Goal: Communication & Community: Answer question/provide support

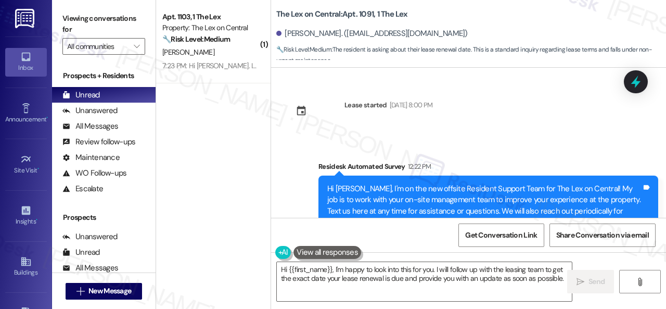
scroll to position [249, 0]
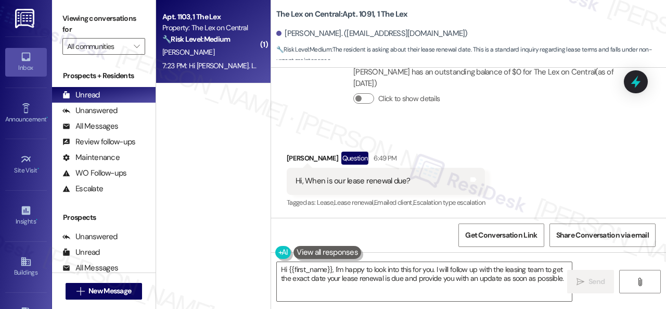
click at [217, 56] on div "[PERSON_NAME]" at bounding box center [210, 52] width 98 height 13
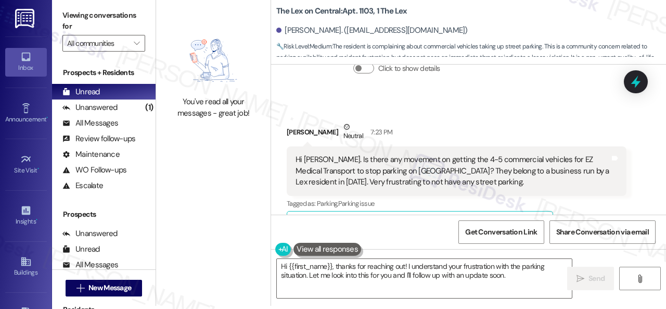
scroll to position [226, 0]
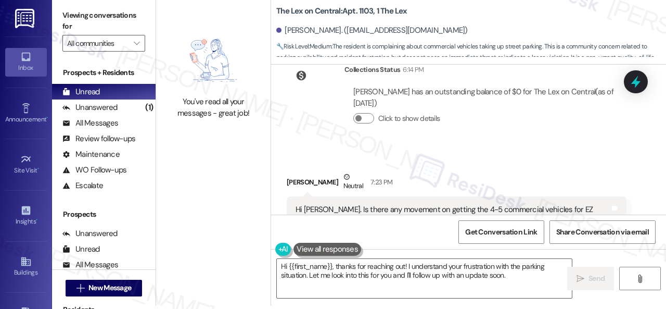
click at [447, 165] on div "Received via SMS [PERSON_NAME] Neutral 7:23 PM Hi [PERSON_NAME]. Is there any m…" at bounding box center [456, 293] width 355 height 260
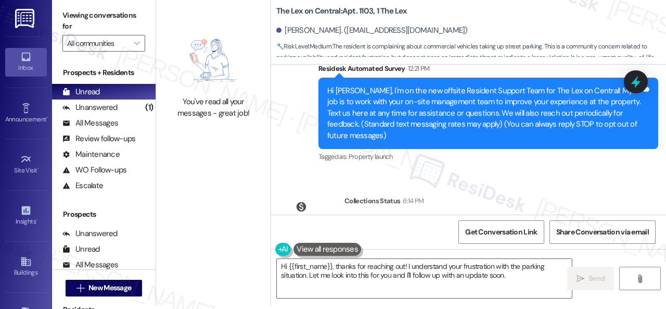
scroll to position [104, 0]
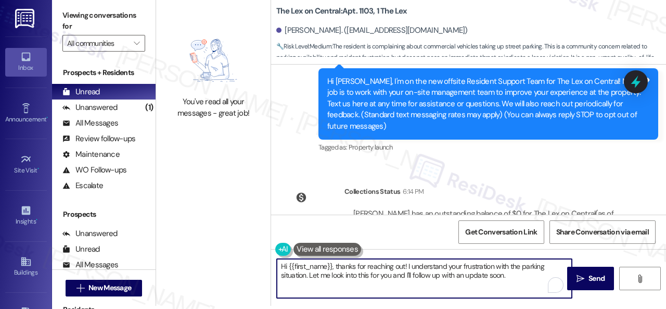
drag, startPoint x: 462, startPoint y: 266, endPoint x: 492, endPoint y: 266, distance: 30.2
click at [492, 266] on textarea "Hi {{first_name}}, thanks for reaching out! I understand your frustration with …" at bounding box center [424, 278] width 295 height 39
click at [491, 264] on textarea "Hi {{first_name}}, thanks for reaching out! I understand your concern with the …" at bounding box center [424, 278] width 295 height 39
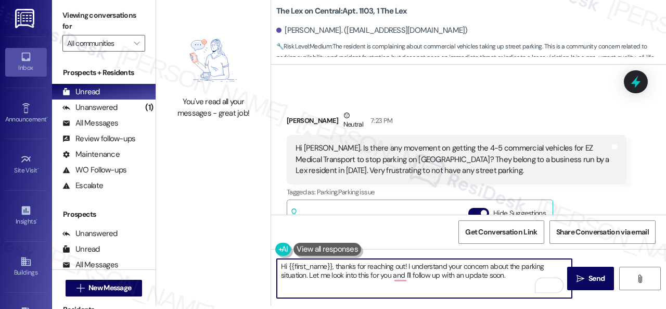
scroll to position [312, 0]
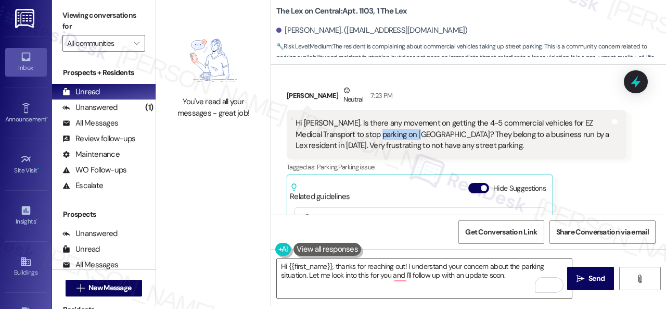
drag, startPoint x: 380, startPoint y: 135, endPoint x: 424, endPoint y: 134, distance: 44.2
click at [424, 134] on div "Hi [PERSON_NAME]. Is there any movement on getting the 4-5 commercial vehicles …" at bounding box center [453, 134] width 314 height 33
click at [519, 275] on textarea "Hi {{first_name}}, thanks for reaching out! I understand your concern about the…" at bounding box center [424, 278] width 295 height 39
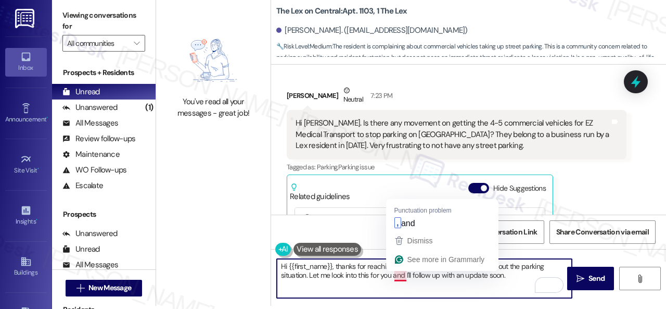
click at [399, 277] on textarea "Hi {{first_name}}, thanks for reaching out! I understand your concern about the…" at bounding box center [424, 278] width 295 height 39
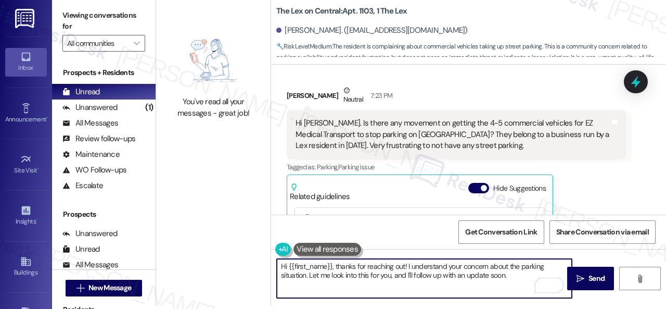
click at [527, 275] on textarea "Hi {{first_name}}, thanks for reaching out! I understand your concern about the…" at bounding box center [424, 278] width 295 height 39
type textarea "Hi {{first_name}}, thanks for reaching out! I understand your concern about the…"
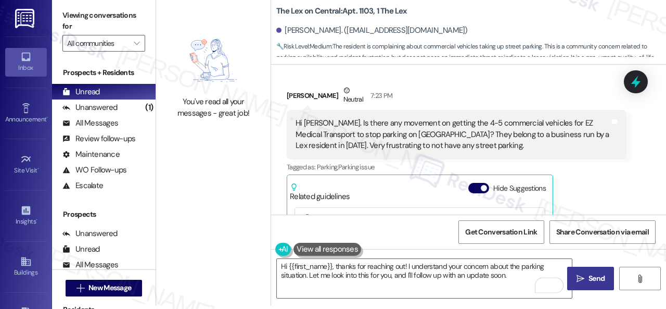
click at [601, 283] on span "Send" at bounding box center [596, 278] width 16 height 11
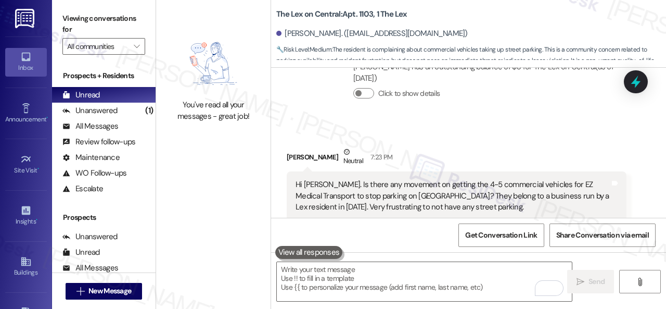
scroll to position [310, 0]
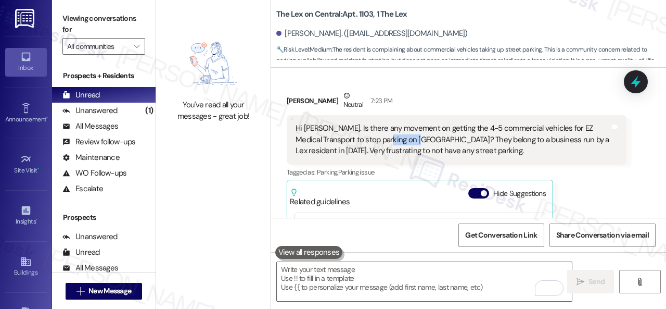
drag, startPoint x: 389, startPoint y: 139, endPoint x: 422, endPoint y: 140, distance: 33.9
click at [422, 140] on div "Hi [PERSON_NAME]. Is there any movement on getting the 4-5 commercial vehicles …" at bounding box center [453, 139] width 314 height 33
copy div "Minnezona"
click at [579, 177] on div "Tagged as: Parking , Click to highlight conversations about Parking Parking iss…" at bounding box center [457, 171] width 340 height 15
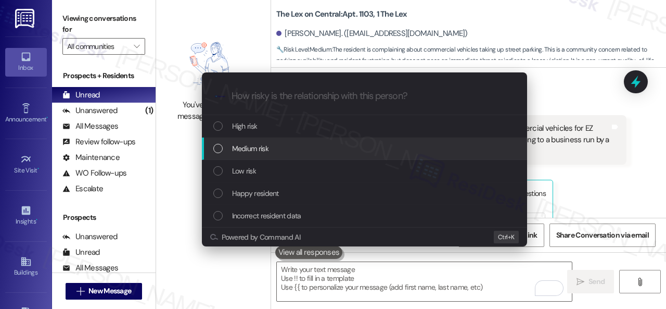
click at [255, 147] on span "Medium risk" at bounding box center [250, 148] width 36 height 11
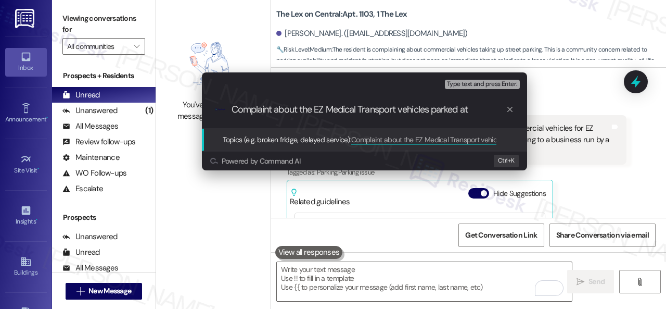
paste input "Minnezona"
type input "Complaint about the EZ Medical Transport vehicles parked at [GEOGRAPHIC_DATA]."
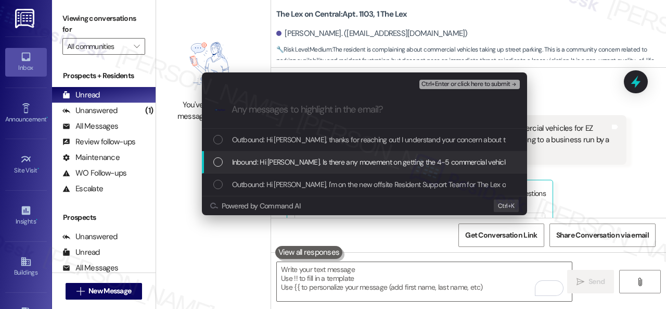
click at [295, 164] on span "Inbound: Hi [PERSON_NAME]. Is there any movement on getting the 4-5 commercial …" at bounding box center [632, 161] width 800 height 11
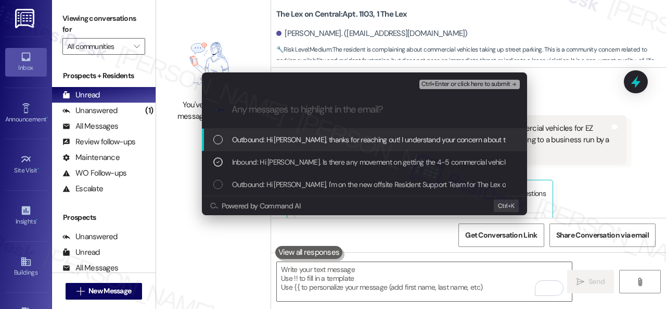
click at [467, 85] on span "Ctrl+Enter or click here to submit" at bounding box center [465, 84] width 89 height 7
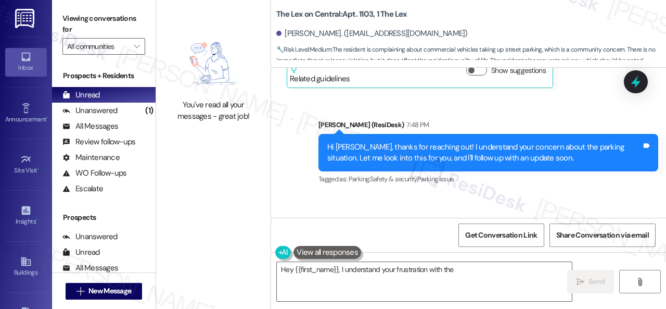
scroll to position [510, 0]
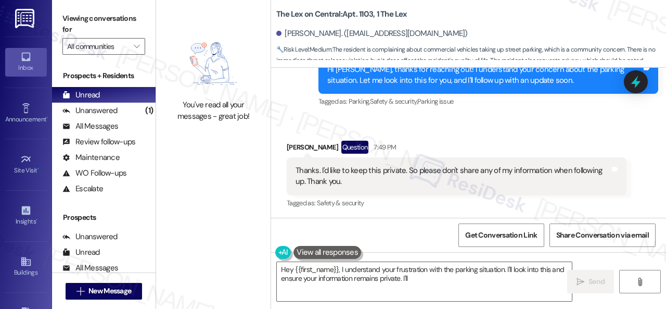
click at [235, 197] on div "You've read all your messages - great job!" at bounding box center [213, 154] width 114 height 309
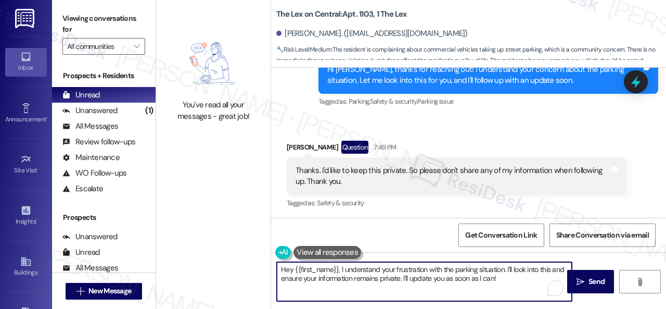
drag, startPoint x: 506, startPoint y: 277, endPoint x: 238, endPoint y: 236, distance: 271.0
click at [233, 237] on div "You've read all your messages - great job! The Lex on Central: Apt. 1103, 1 The…" at bounding box center [411, 154] width 510 height 309
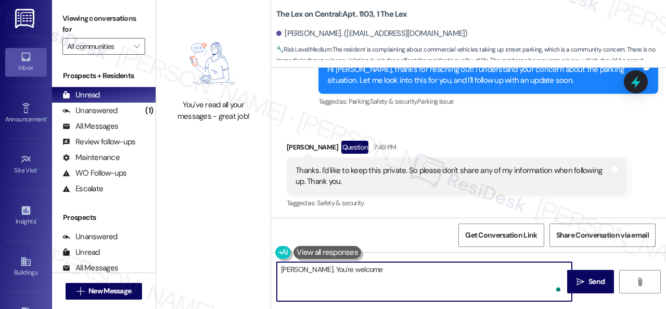
type textarea "[PERSON_NAME]. You're welcome."
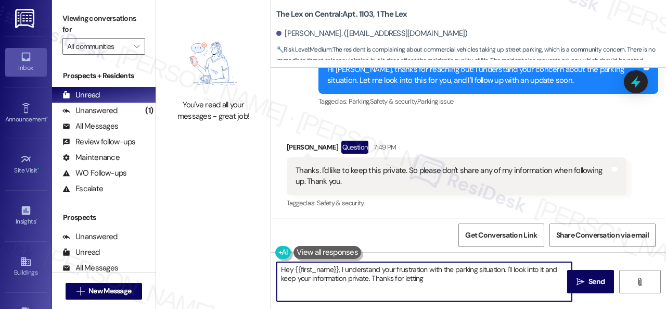
click at [175, 23] on div "You've read all your messages - great job!" at bounding box center [213, 77] width 114 height 155
type textarea "Hey {{first_name}}, I understand your frustration with the parking situation. I…"
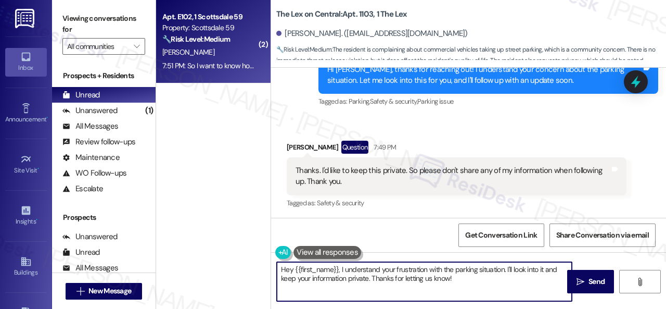
click at [217, 53] on div "[PERSON_NAME]" at bounding box center [210, 52] width 98 height 13
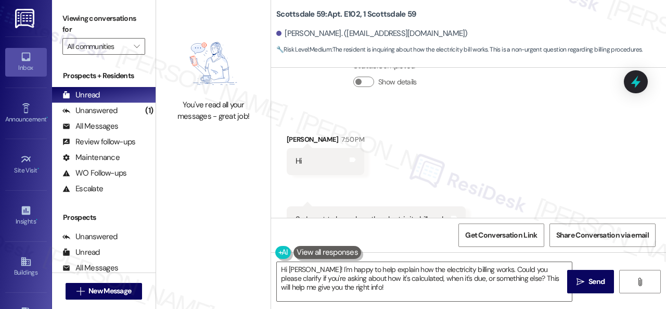
scroll to position [317, 0]
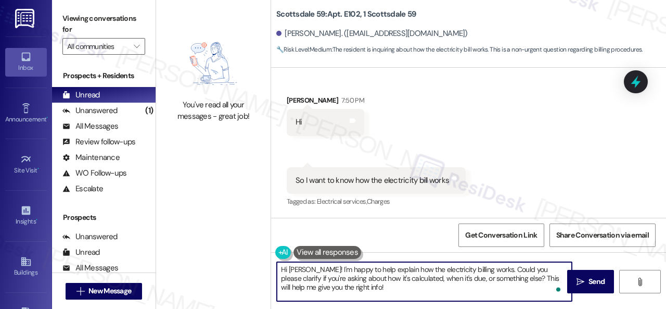
drag, startPoint x: 366, startPoint y: 271, endPoint x: 482, endPoint y: 270, distance: 116.0
click at [482, 270] on textarea "Hi [PERSON_NAME]! I'm happy to help explain how the electricity billing works. …" at bounding box center [424, 281] width 295 height 39
click at [475, 281] on textarea "Hi [PERSON_NAME]! I'm happy to help you with your inquiry about the electricity…" at bounding box center [424, 281] width 295 height 39
click at [475, 287] on textarea "Hi [PERSON_NAME]! I'm happy to help you with your inquiry about the electricity…" at bounding box center [424, 281] width 295 height 39
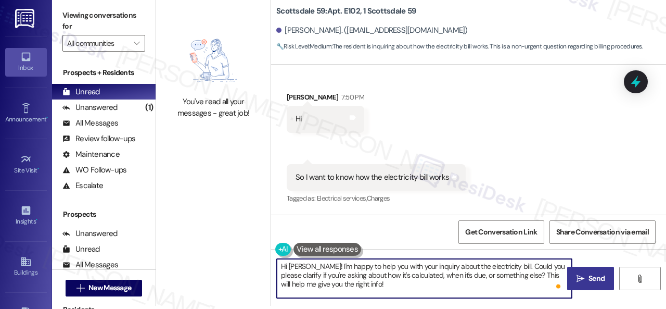
type textarea "Hi [PERSON_NAME]! I'm happy to help you with your inquiry about the electricity…"
click at [596, 285] on button " Send" at bounding box center [590, 277] width 47 height 23
